Goal: Information Seeking & Learning: Learn about a topic

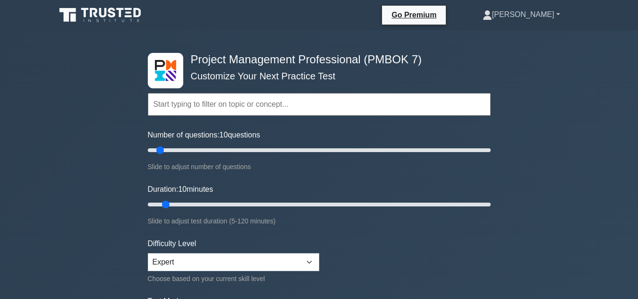
click at [557, 16] on link "[PERSON_NAME]" at bounding box center [521, 14] width 123 height 19
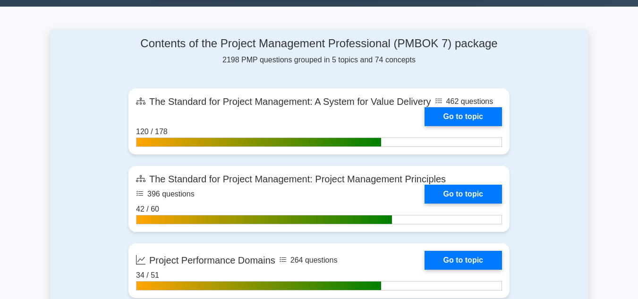
scroll to position [424, 0]
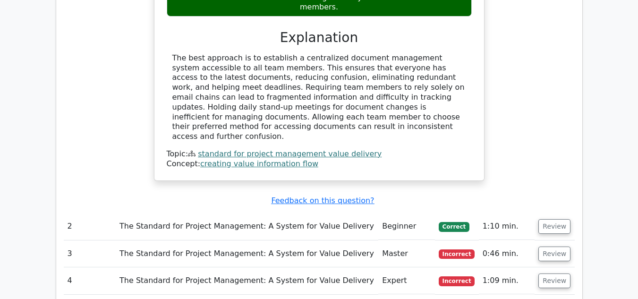
scroll to position [1038, 0]
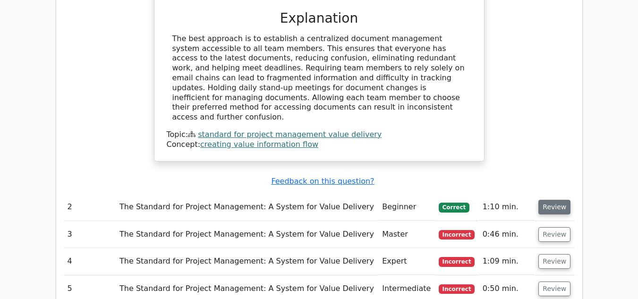
click at [558, 200] on button "Review" at bounding box center [554, 207] width 32 height 15
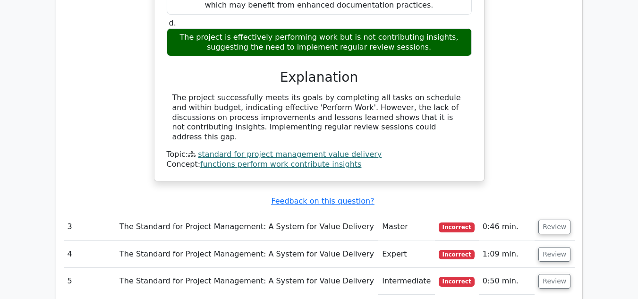
scroll to position [1463, 0]
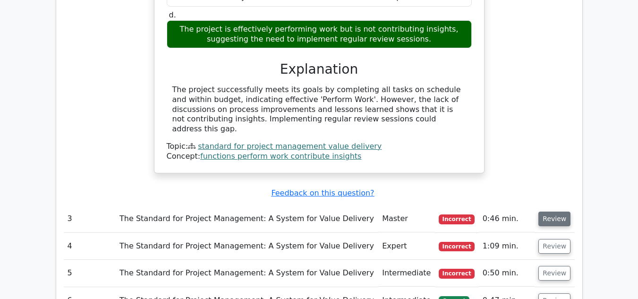
click at [554, 211] on button "Review" at bounding box center [554, 218] width 32 height 15
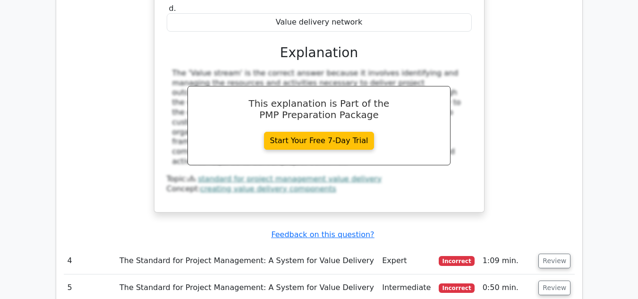
scroll to position [1888, 0]
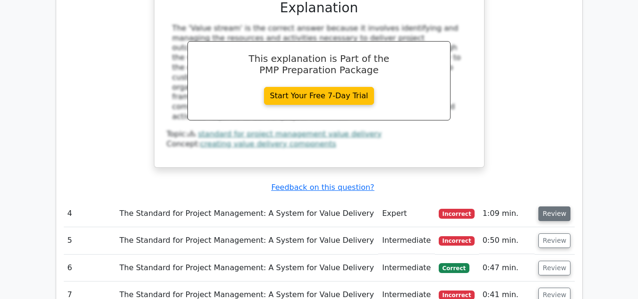
click at [543, 206] on button "Review" at bounding box center [554, 213] width 32 height 15
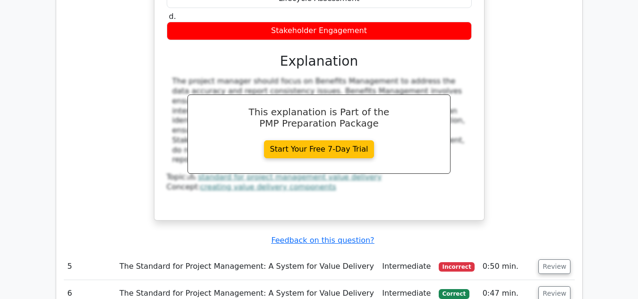
scroll to position [2313, 0]
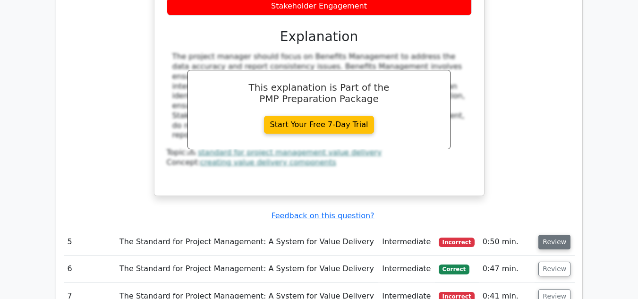
click at [550, 235] on button "Review" at bounding box center [554, 242] width 32 height 15
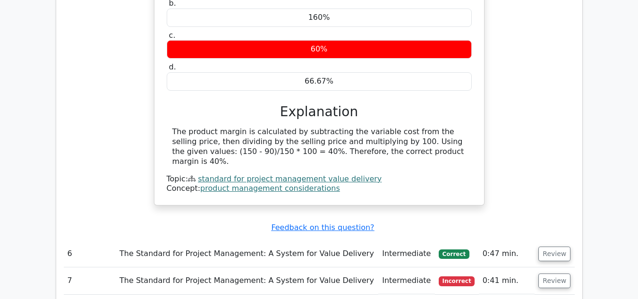
scroll to position [2690, 0]
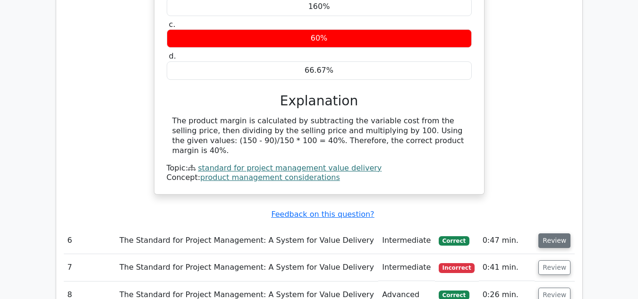
click at [551, 233] on button "Review" at bounding box center [554, 240] width 32 height 15
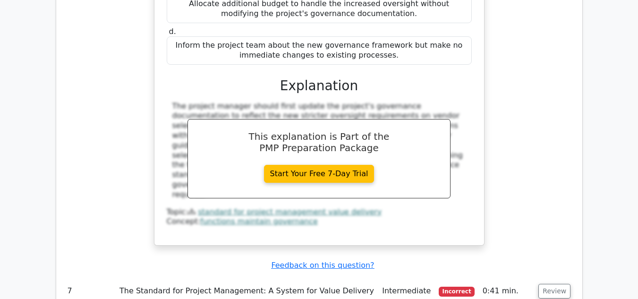
scroll to position [3162, 0]
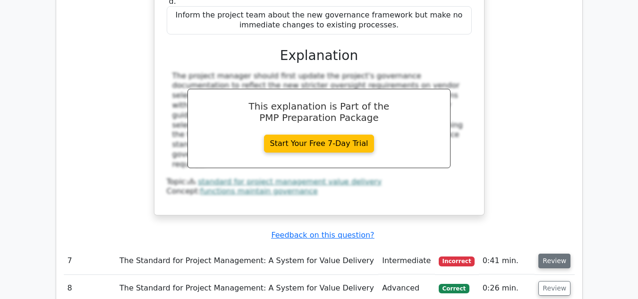
click at [547, 253] on button "Review" at bounding box center [554, 260] width 32 height 15
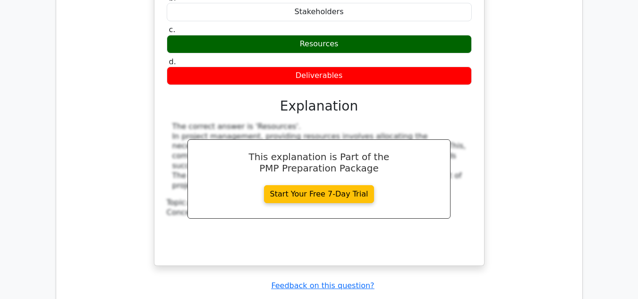
scroll to position [3540, 0]
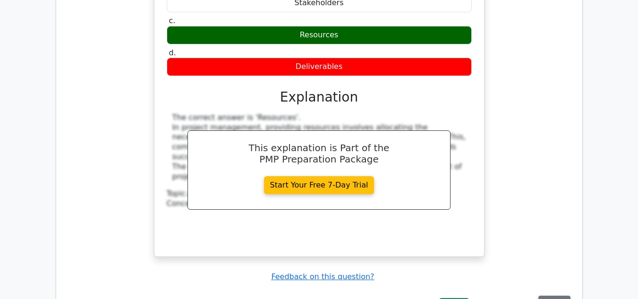
click at [551, 295] on button "Review" at bounding box center [554, 302] width 32 height 15
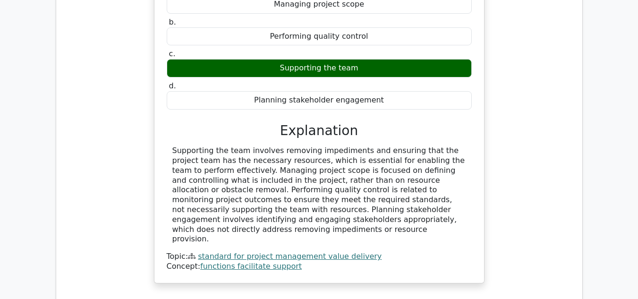
scroll to position [3964, 0]
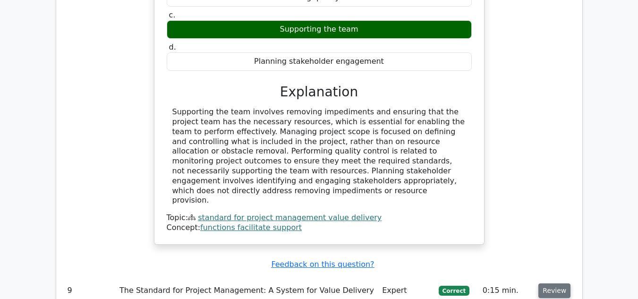
click at [547, 283] on button "Review" at bounding box center [554, 290] width 32 height 15
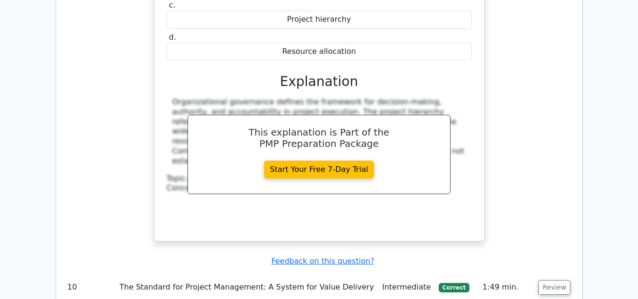
scroll to position [4389, 0]
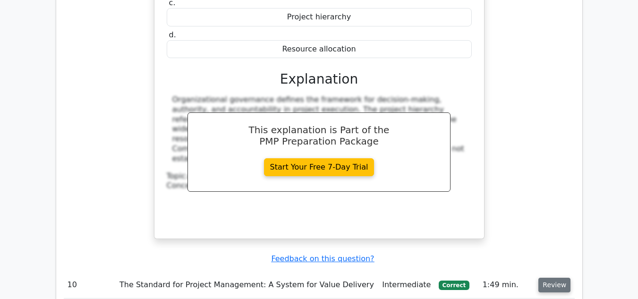
click at [555, 278] on button "Review" at bounding box center [554, 285] width 32 height 15
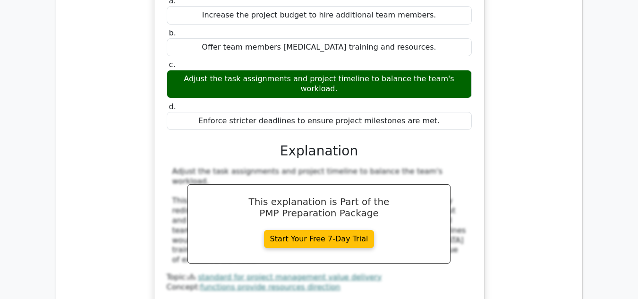
scroll to position [4767, 0]
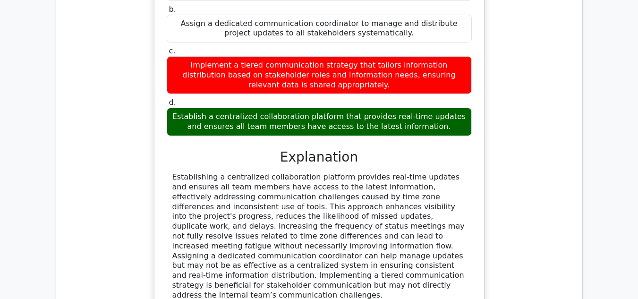
scroll to position [5333, 0]
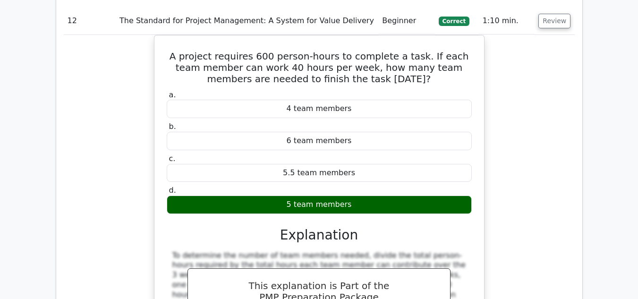
scroll to position [5758, 0]
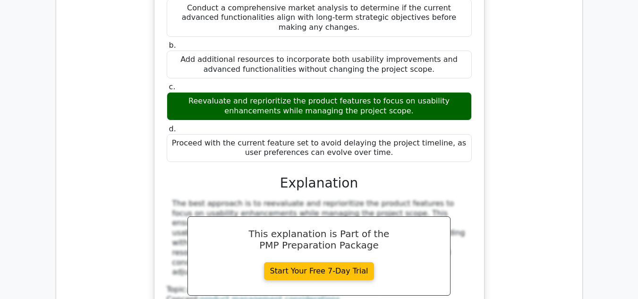
scroll to position [6230, 0]
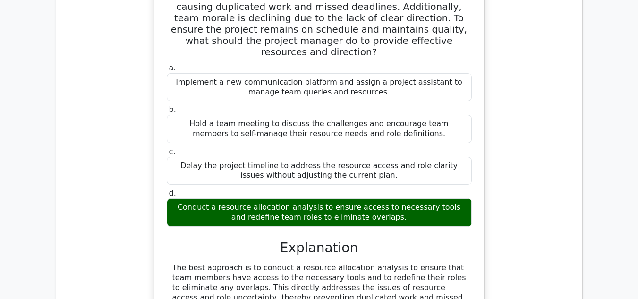
scroll to position [6749, 0]
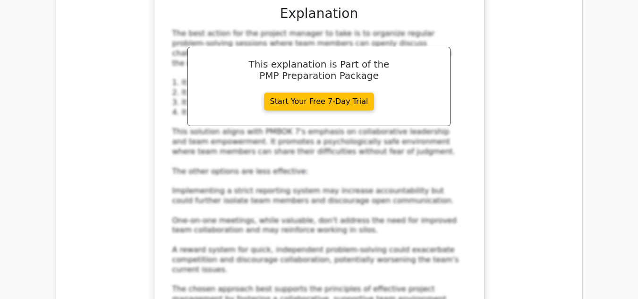
scroll to position [7457, 0]
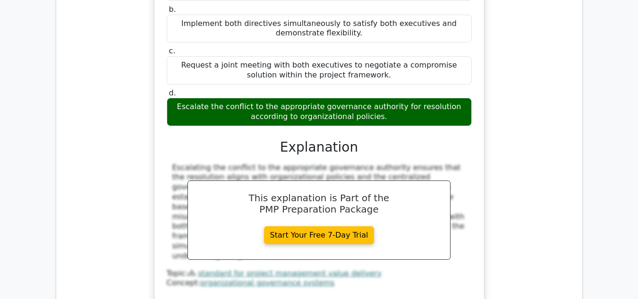
scroll to position [7929, 0]
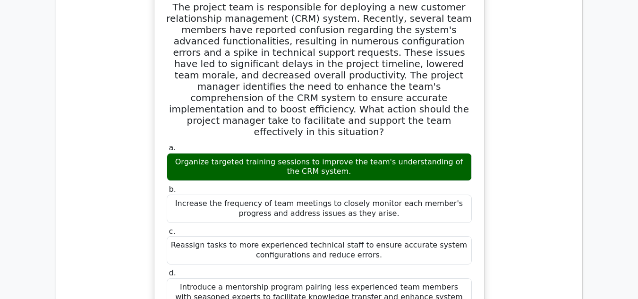
scroll to position [8401, 0]
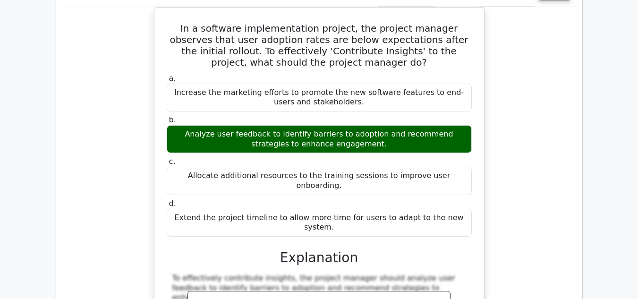
scroll to position [8825, 0]
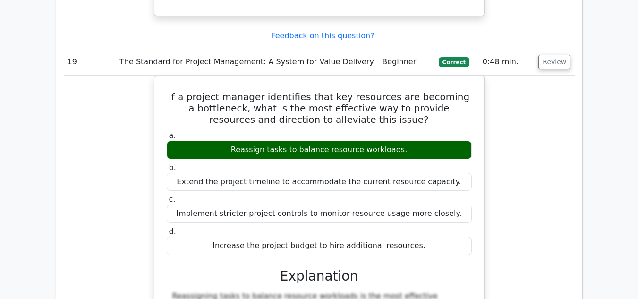
scroll to position [9203, 0]
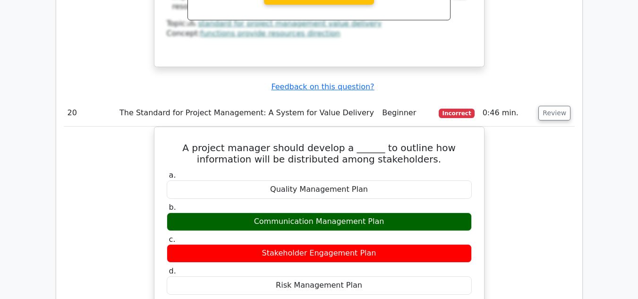
scroll to position [9628, 0]
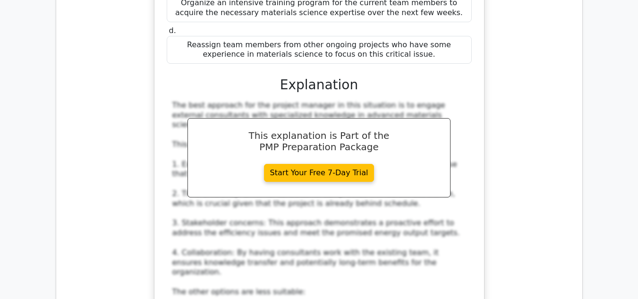
scroll to position [10336, 0]
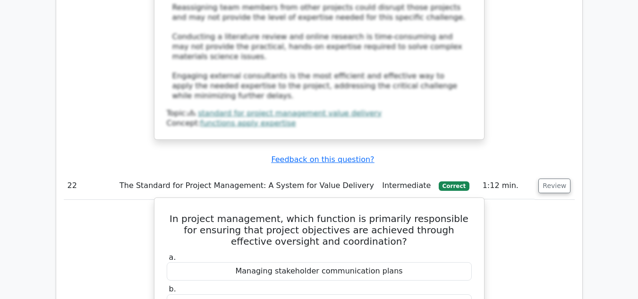
scroll to position [10713, 0]
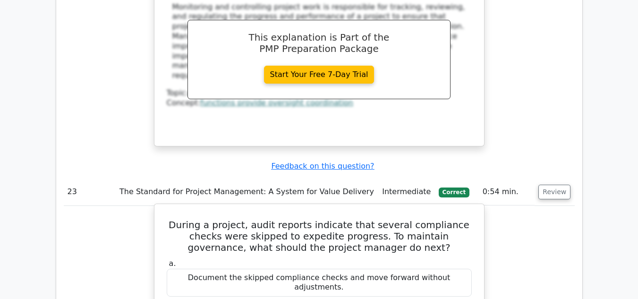
scroll to position [11091, 0]
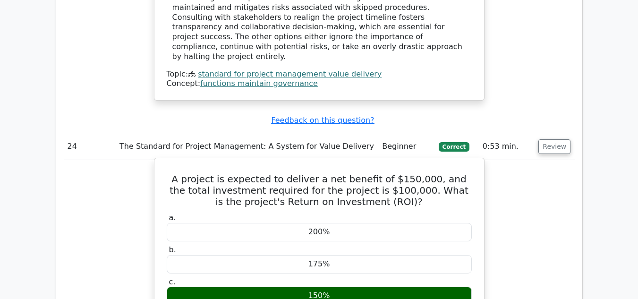
scroll to position [11610, 0]
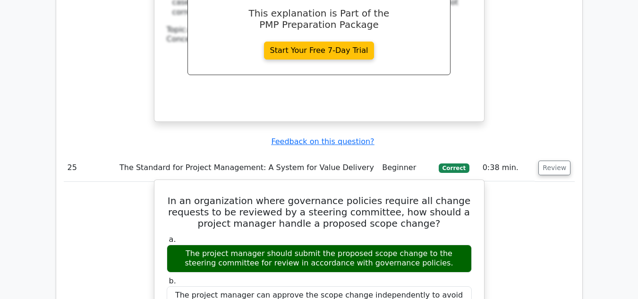
scroll to position [11940, 0]
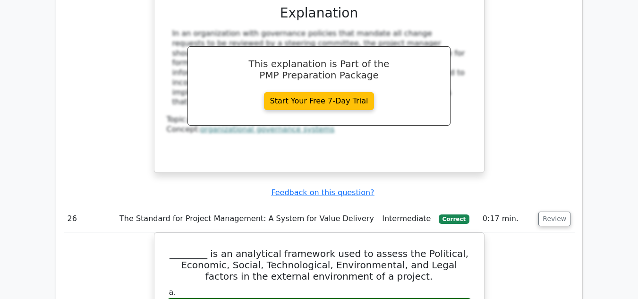
scroll to position [12365, 0]
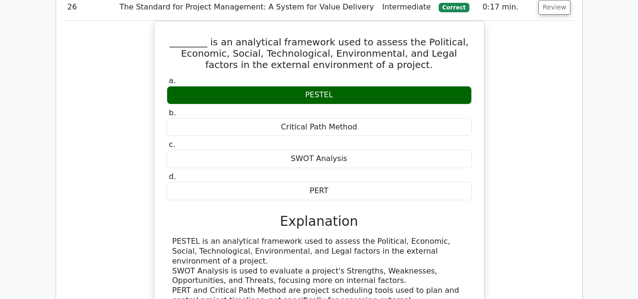
scroll to position [12554, 0]
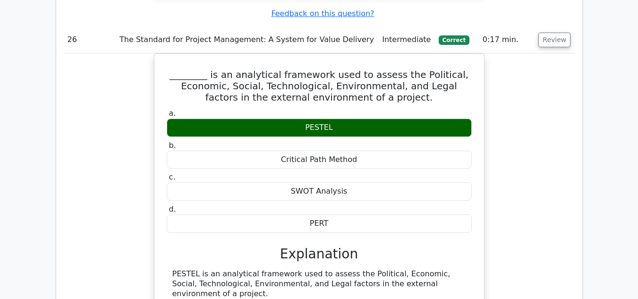
scroll to position [12507, 0]
